Goal: Information Seeking & Learning: Understand process/instructions

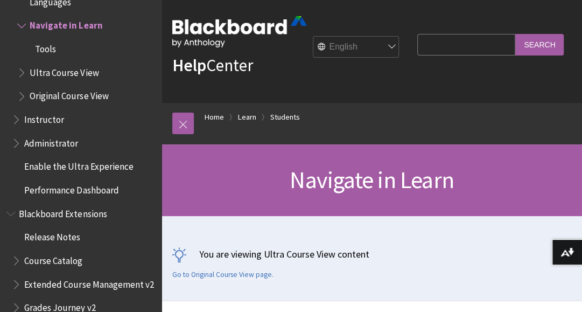
scroll to position [10, 0]
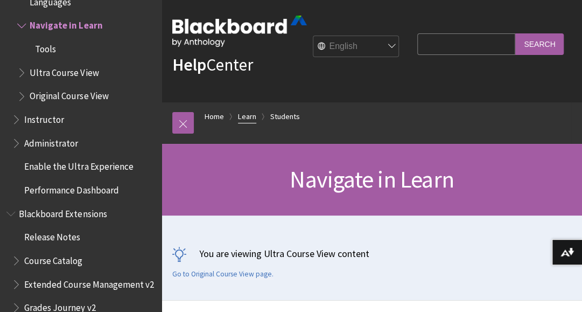
click at [252, 123] on link "Learn" at bounding box center [247, 116] width 18 height 13
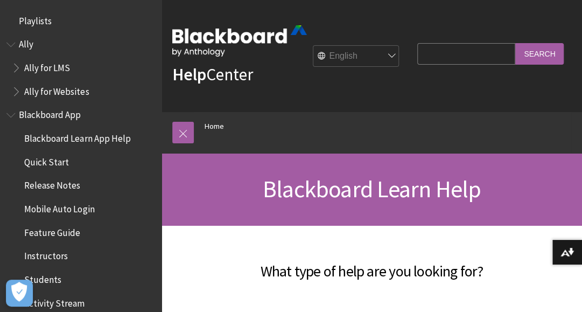
scroll to position [912, 0]
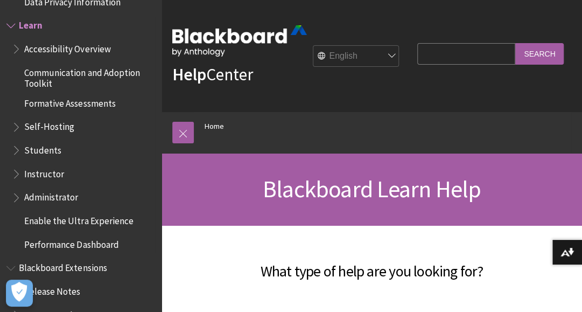
click at [58, 175] on span "Instructor" at bounding box center [44, 172] width 40 height 15
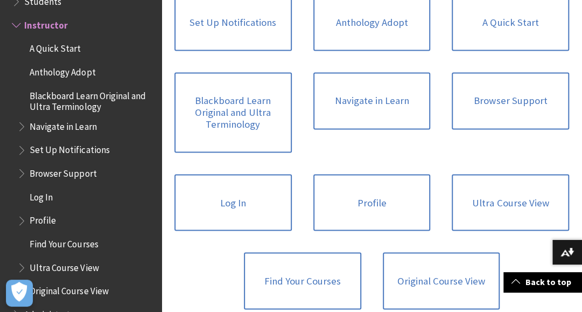
scroll to position [751, 0]
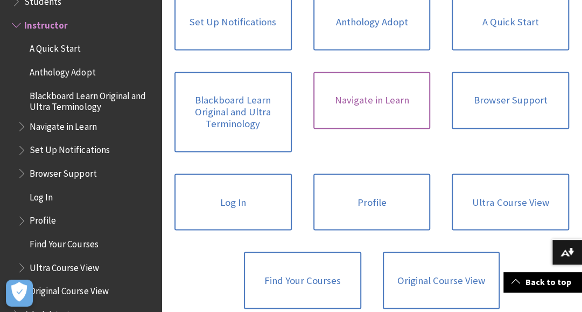
click at [374, 129] on link "Navigate in Learn" at bounding box center [371, 100] width 117 height 57
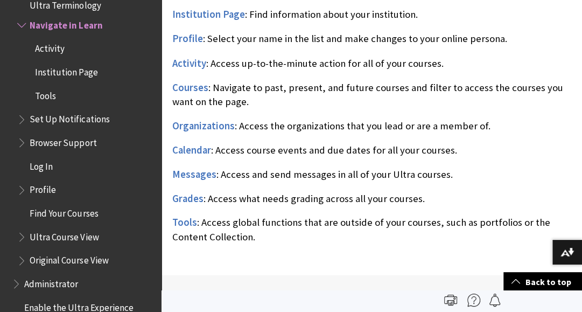
scroll to position [804, 0]
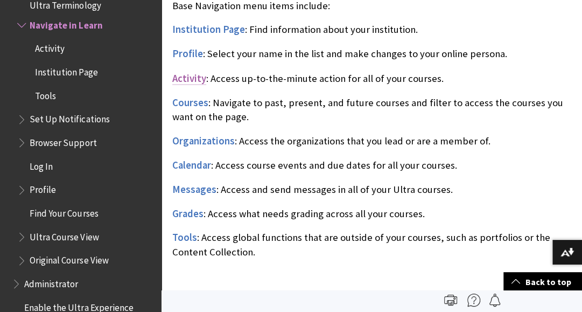
click at [194, 84] on span "Activity" at bounding box center [189, 78] width 34 height 12
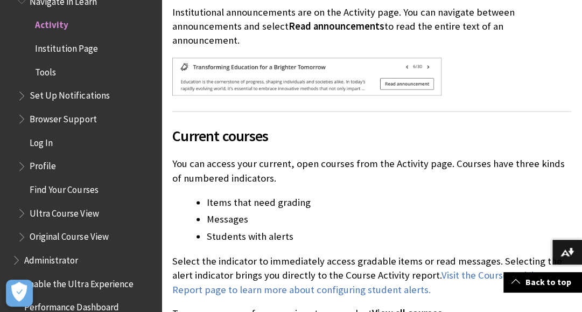
scroll to position [633, 0]
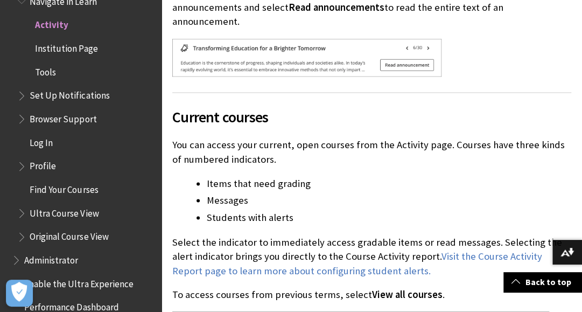
click at [420, 208] on li "Messages" at bounding box center [389, 200] width 364 height 15
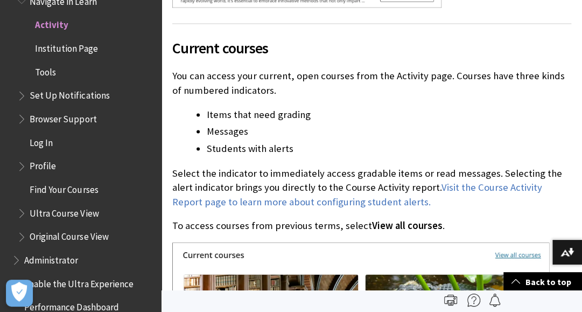
scroll to position [636, 0]
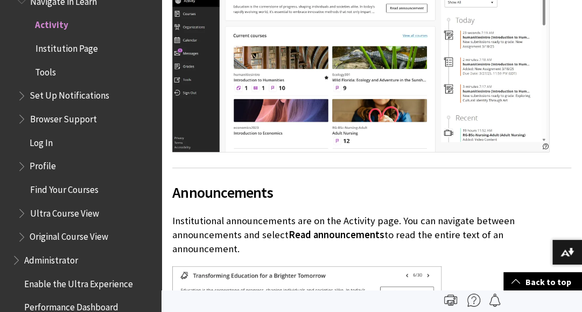
scroll to position [404, 0]
